Goal: Find specific page/section: Find specific page/section

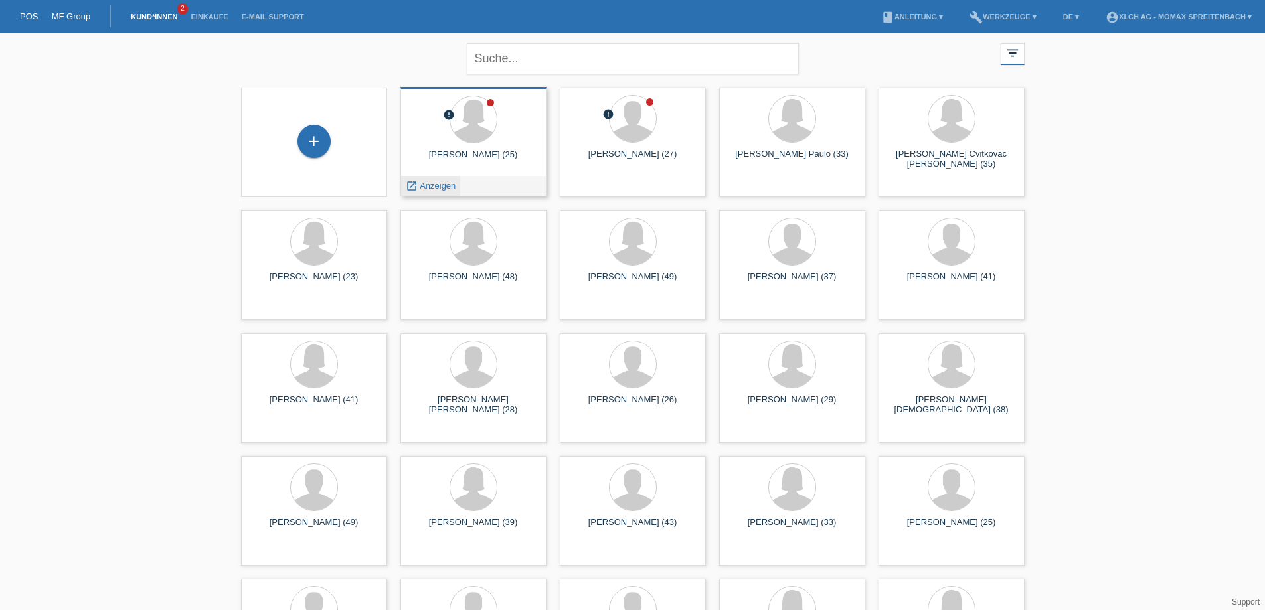
click at [435, 186] on span "Anzeigen" at bounding box center [438, 186] width 36 height 10
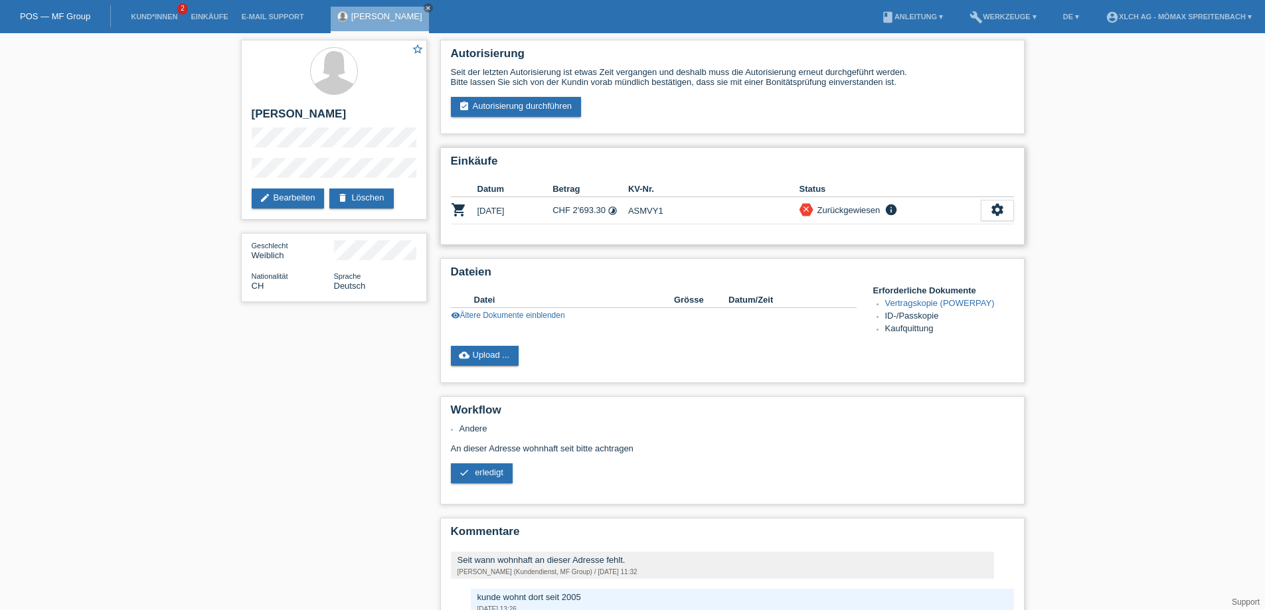
drag, startPoint x: 629, startPoint y: 211, endPoint x: 664, endPoint y: 211, distance: 35.2
click at [664, 211] on td "ASMVY1" at bounding box center [713, 210] width 171 height 27
copy td "ASMVY1"
click at [149, 15] on link "Kund*innen" at bounding box center [154, 17] width 60 height 8
